Goal: Information Seeking & Learning: Learn about a topic

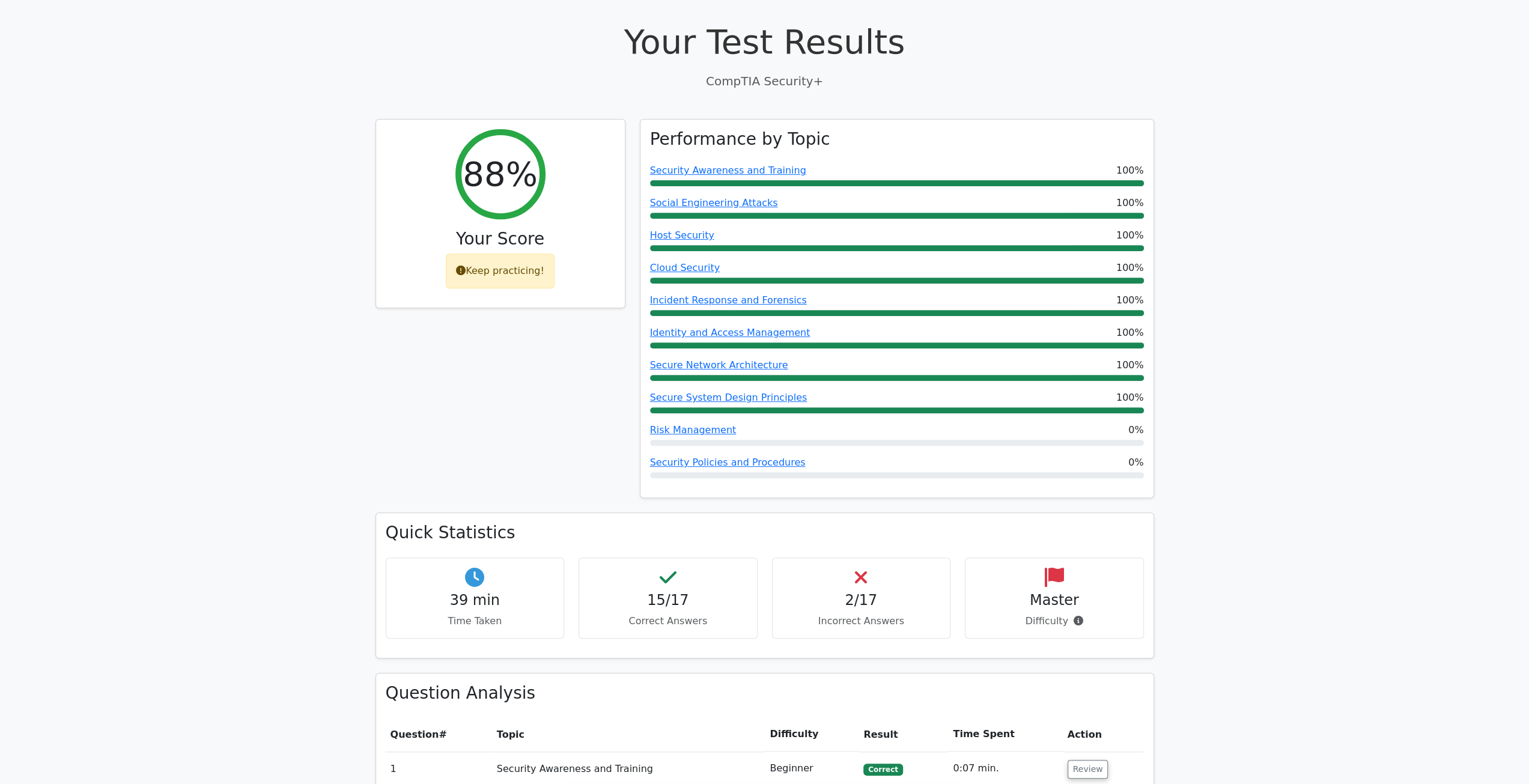
scroll to position [180, 0]
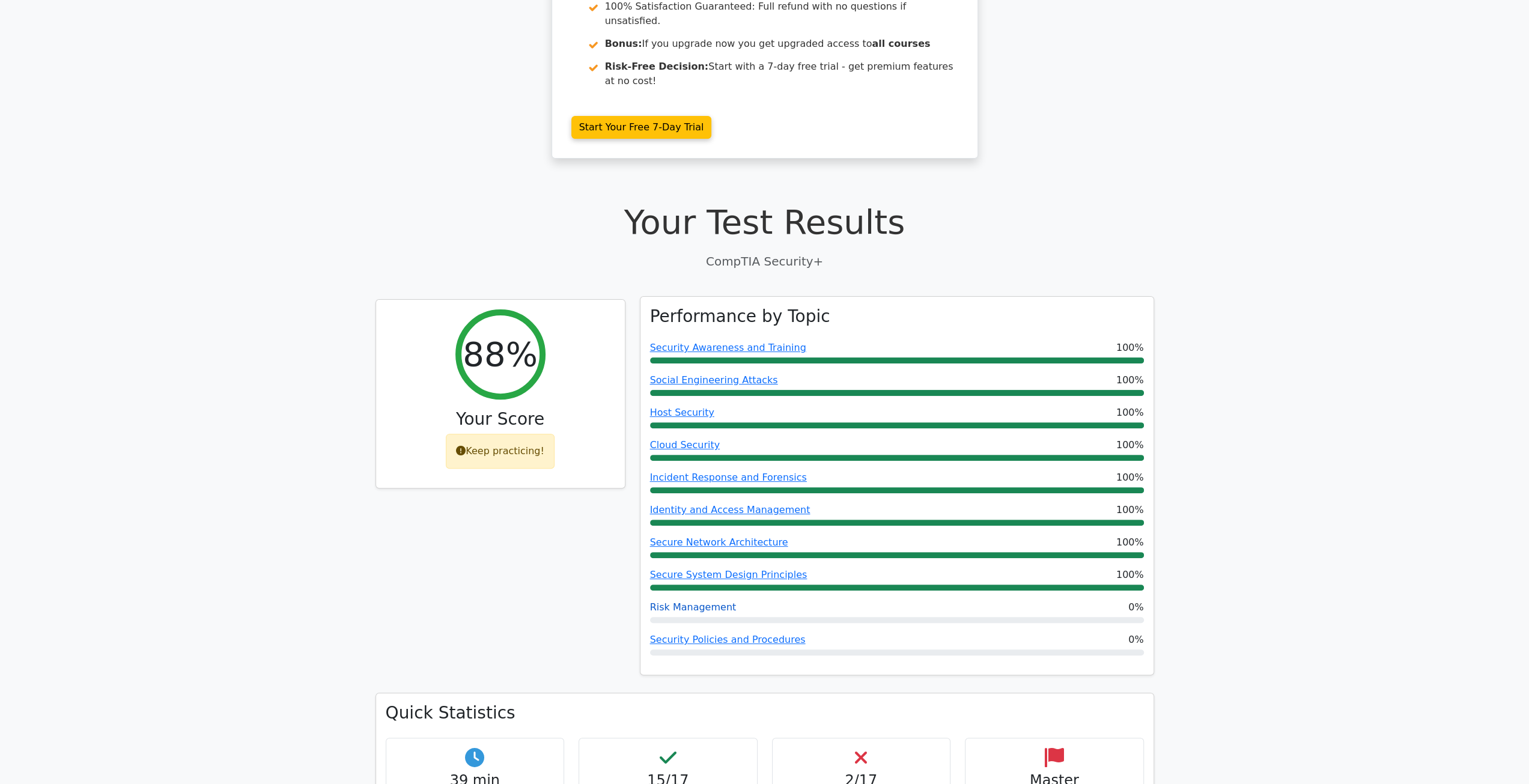
click at [709, 601] on link "Risk Management" at bounding box center [692, 606] width 86 height 12
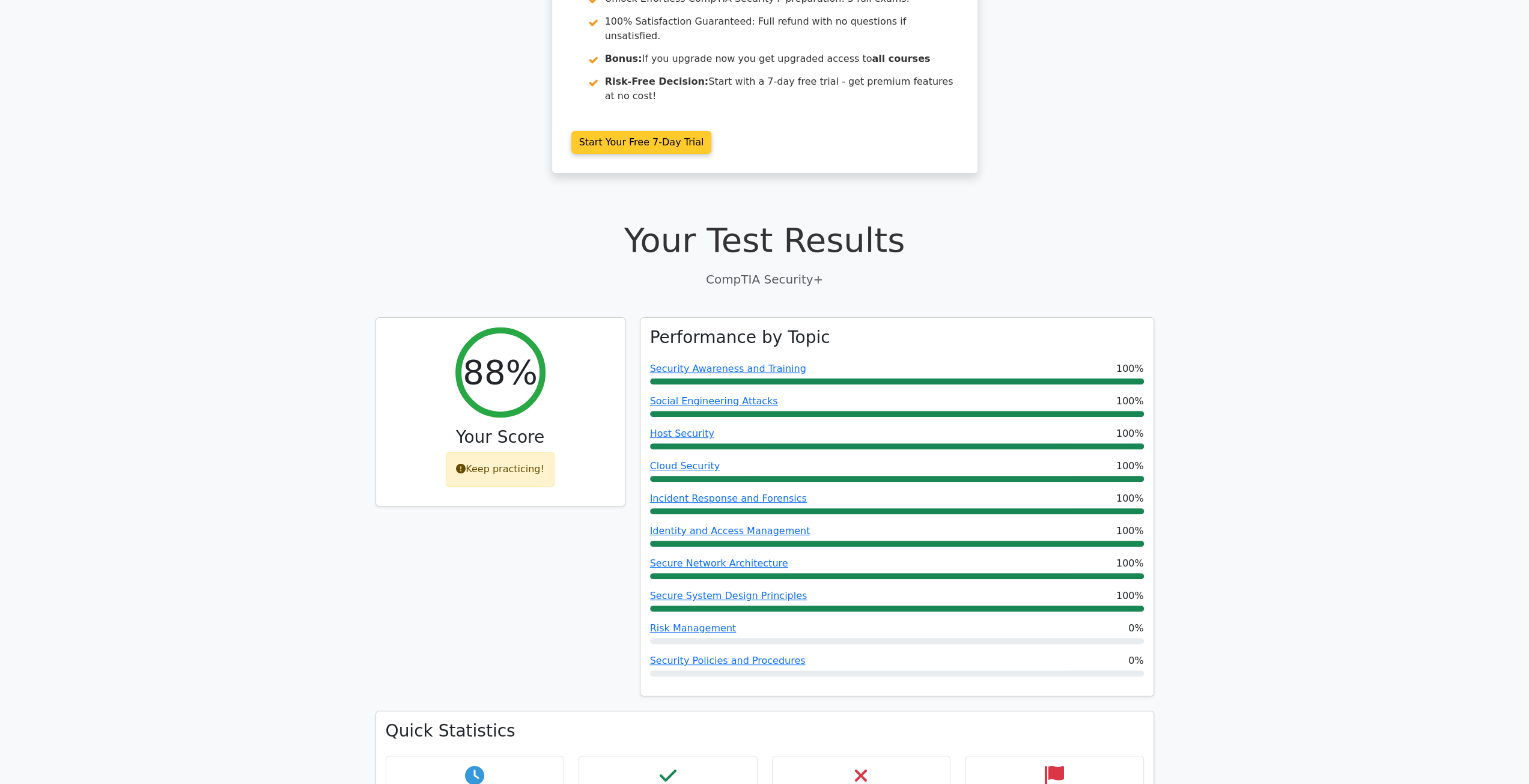
scroll to position [0, 0]
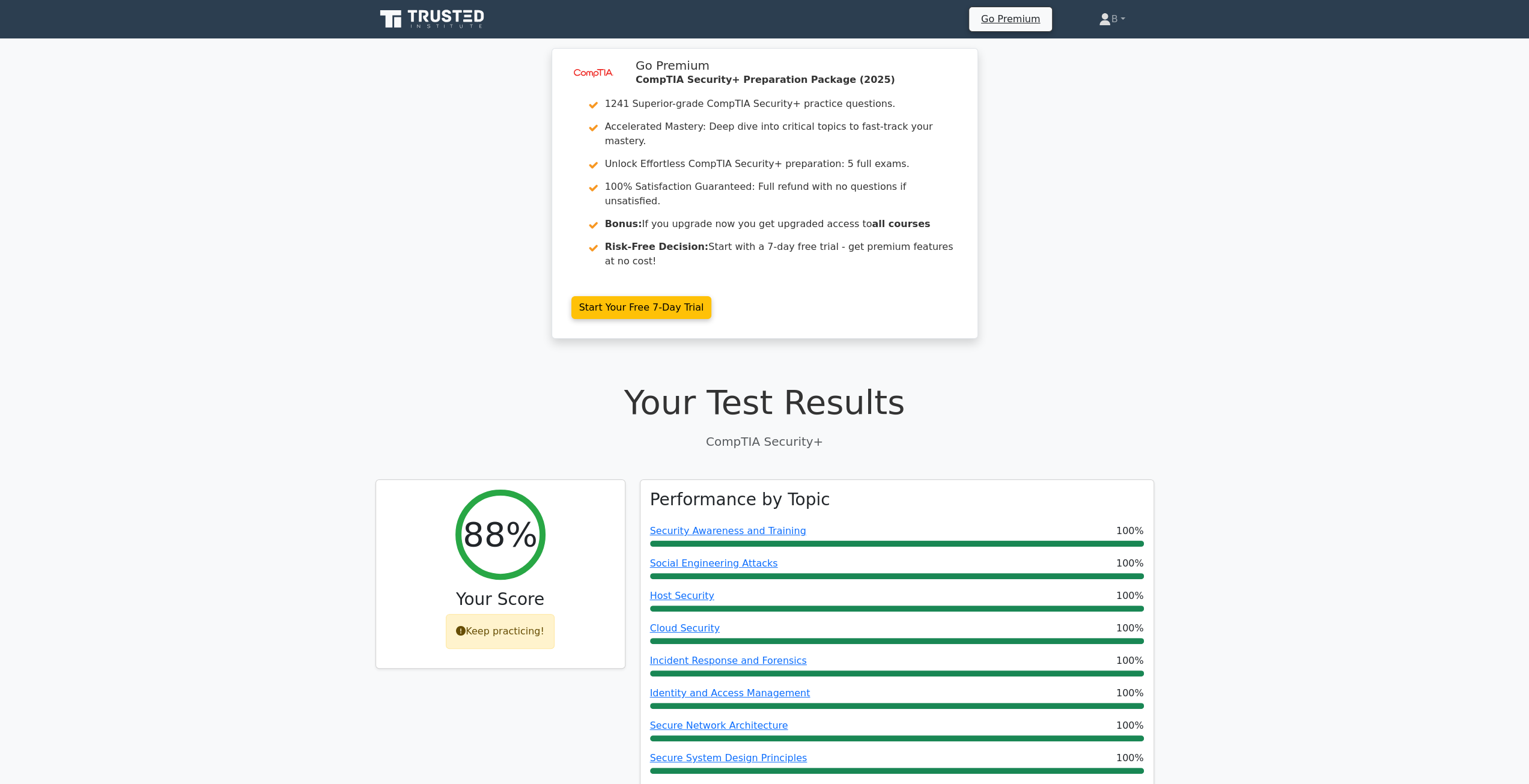
click at [421, 25] on icon at bounding box center [433, 20] width 116 height 23
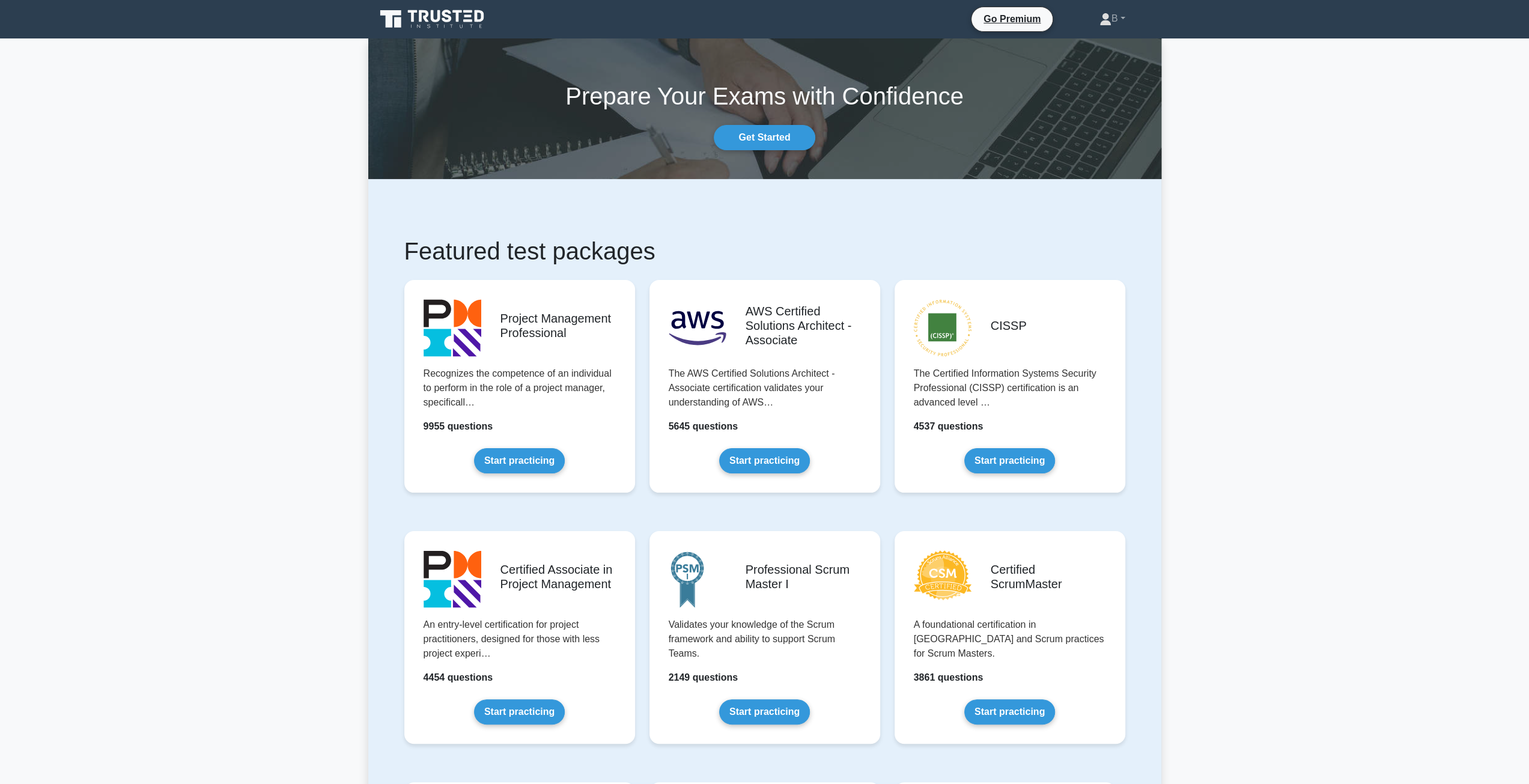
click at [402, 23] on icon at bounding box center [433, 20] width 116 height 23
click at [778, 136] on link "Get Started" at bounding box center [764, 138] width 101 height 25
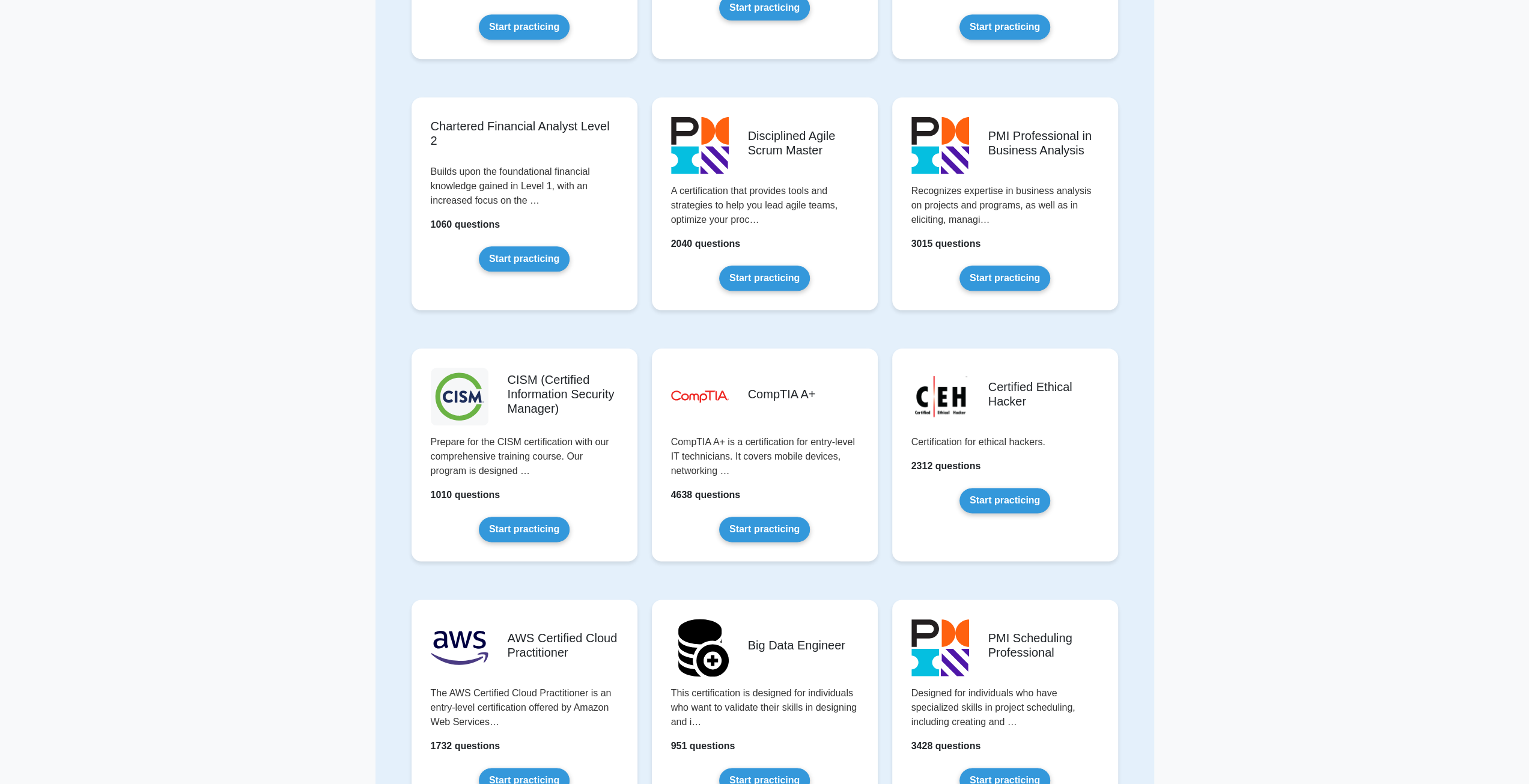
scroll to position [1803, 0]
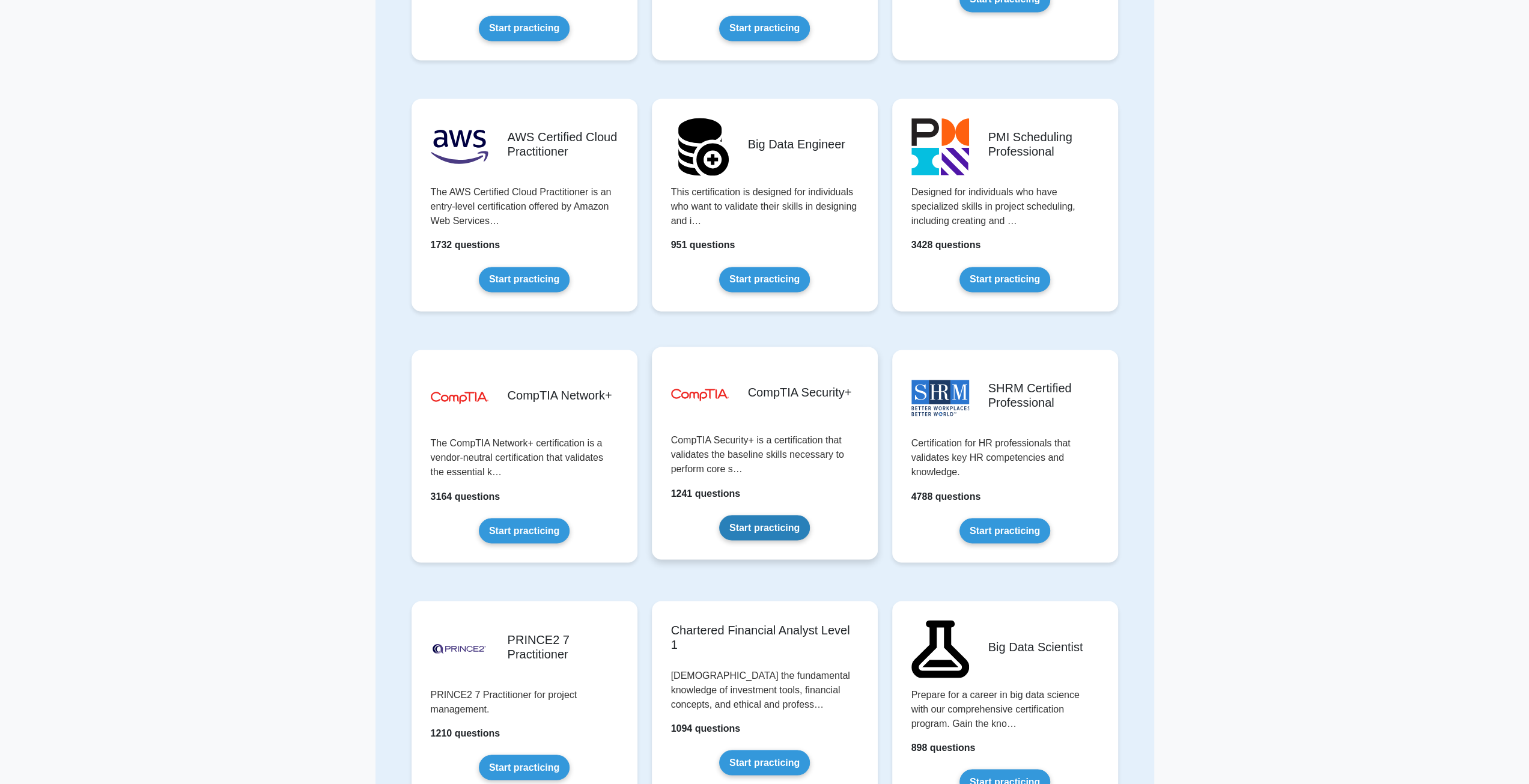
click at [770, 515] on link "Start practicing" at bounding box center [764, 527] width 91 height 25
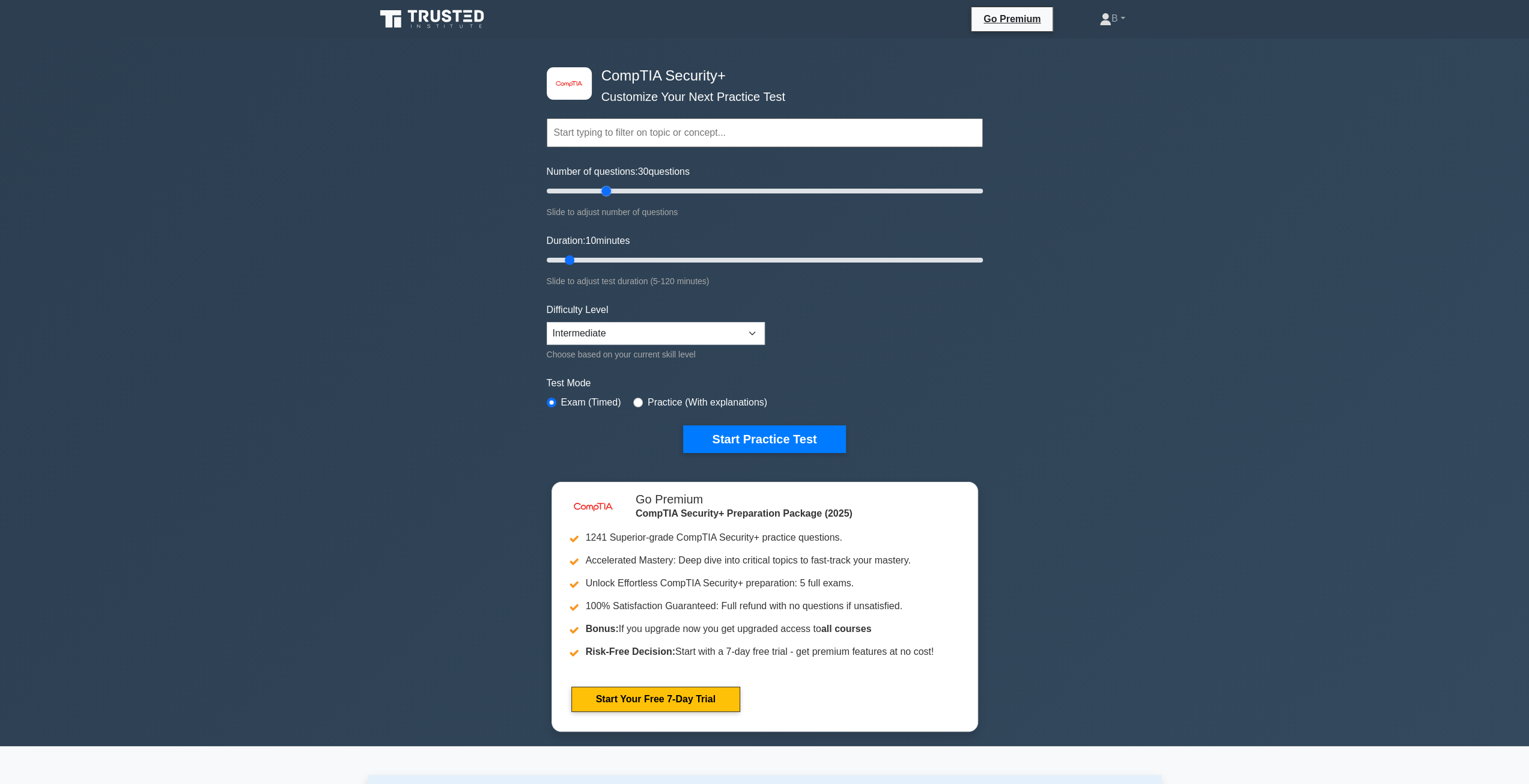
drag, startPoint x: 559, startPoint y: 194, endPoint x: 602, endPoint y: 231, distance: 56.7
type input "30"
click at [602, 198] on input "Number of questions: 30 questions" at bounding box center [764, 191] width 436 height 14
drag, startPoint x: 570, startPoint y: 259, endPoint x: 634, endPoint y: 264, distance: 64.2
type input "30"
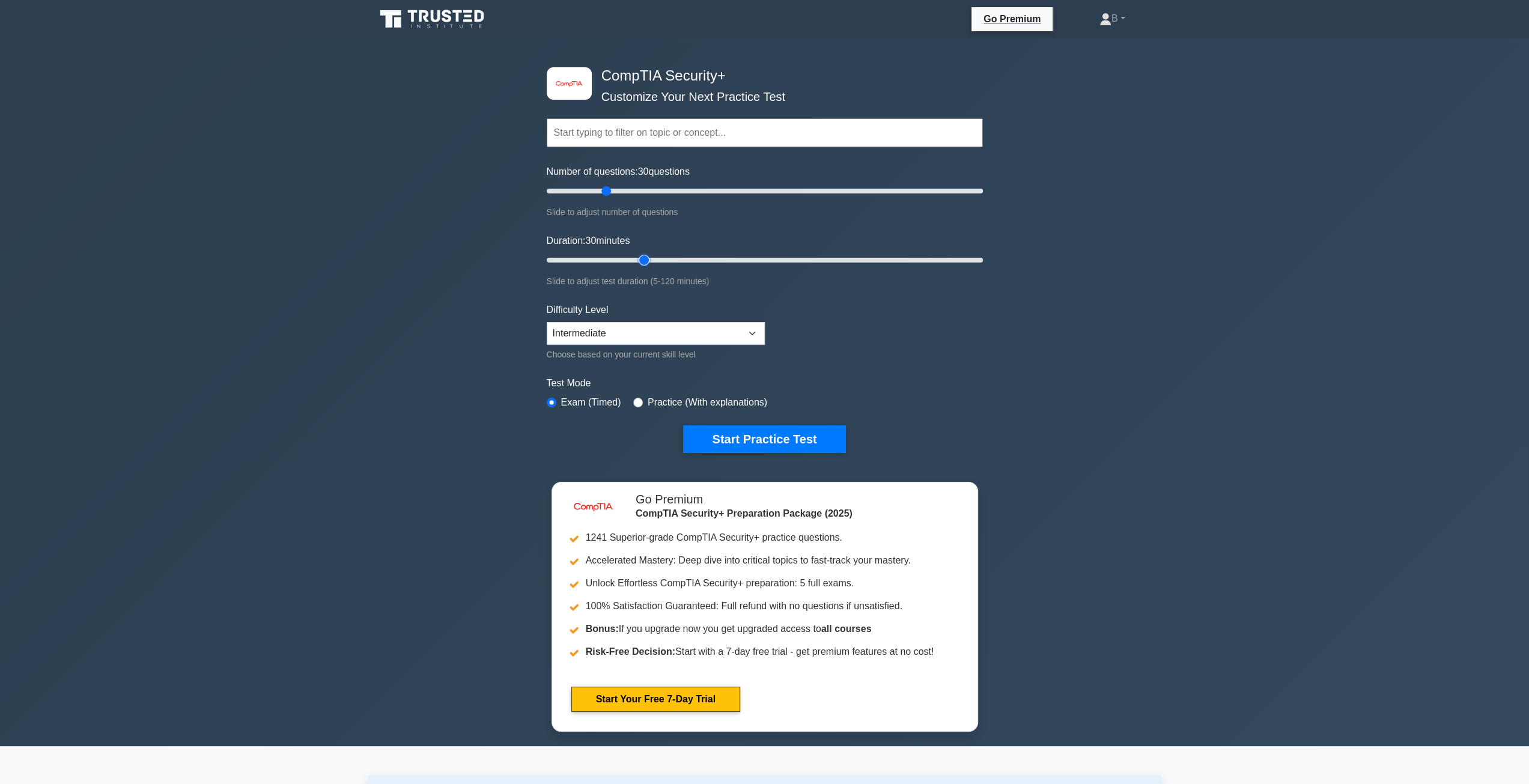
click at [634, 264] on input "Duration: 30 minutes" at bounding box center [764, 260] width 436 height 14
click at [640, 403] on div "Practice (With explanations)" at bounding box center [700, 403] width 134 height 14
click at [637, 401] on div "Practice (With explanations)" at bounding box center [700, 403] width 134 height 14
click at [636, 401] on input "radio" at bounding box center [637, 402] width 10 height 10
radio input "true"
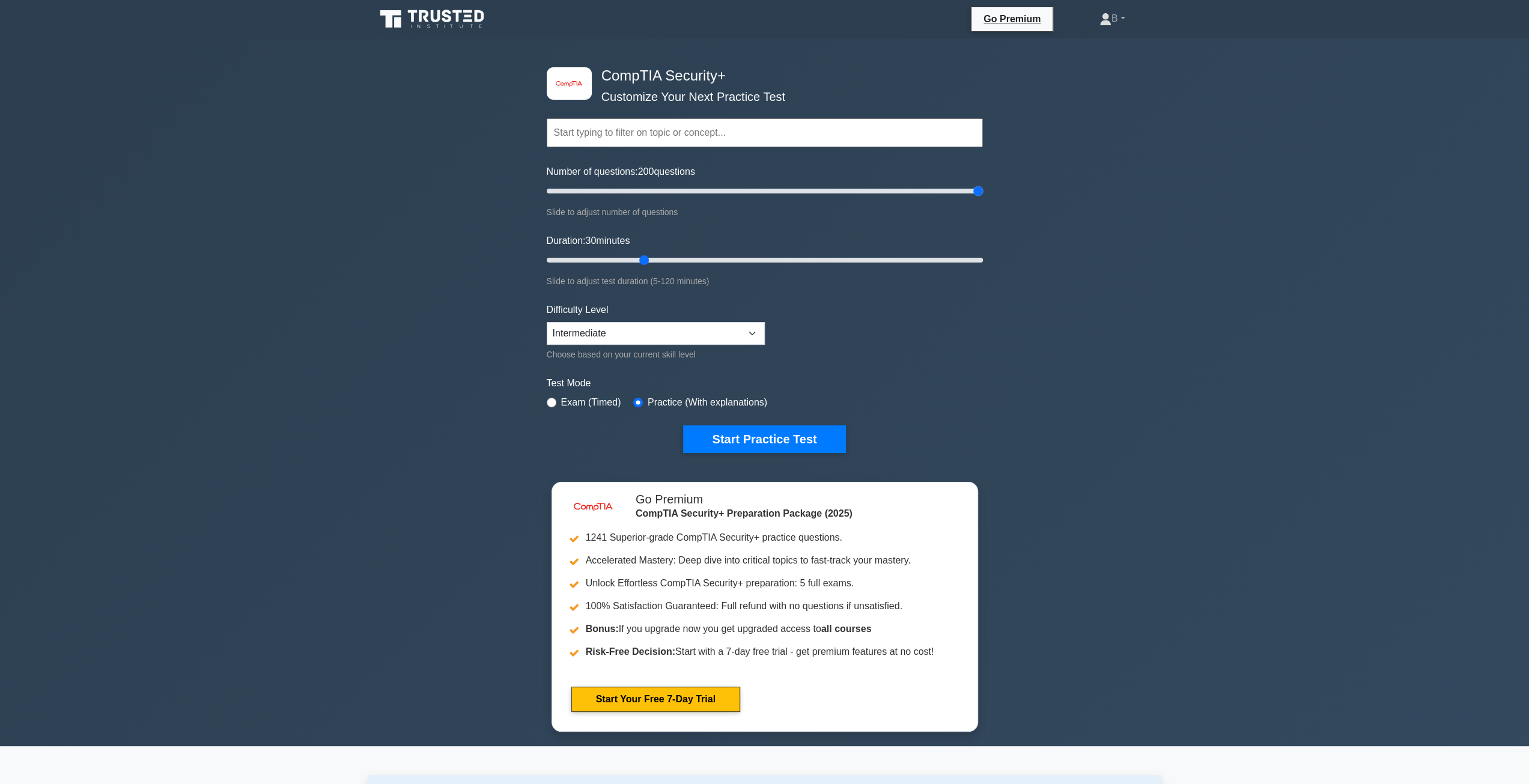
drag, startPoint x: 606, startPoint y: 193, endPoint x: 1247, endPoint y: 207, distance: 641.2
type input "200"
click at [982, 198] on input "Number of questions: 200 questions" at bounding box center [764, 191] width 436 height 14
